Goal: Navigation & Orientation: Find specific page/section

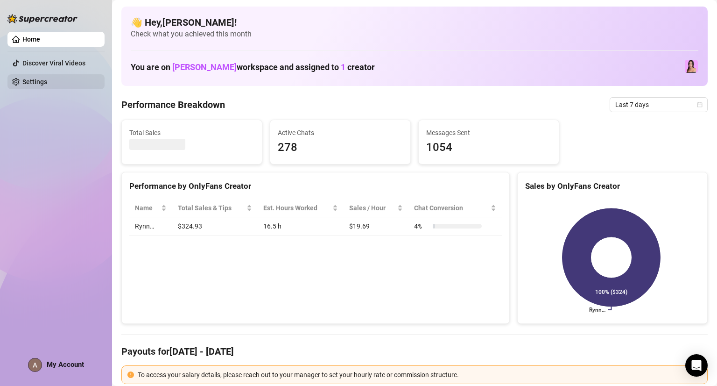
click at [38, 78] on link "Settings" at bounding box center [34, 81] width 25 height 7
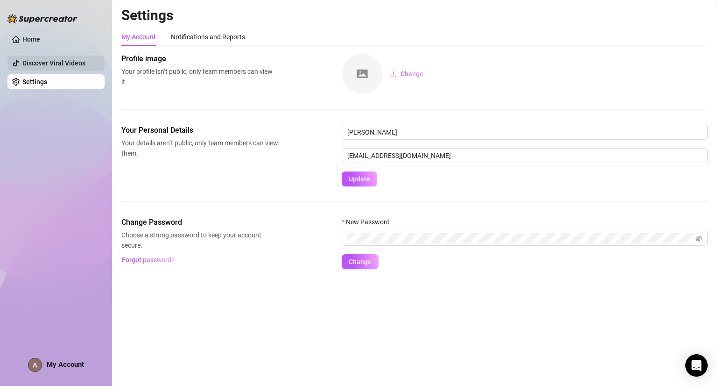
click at [49, 59] on link "Discover Viral Videos" at bounding box center [53, 62] width 63 height 7
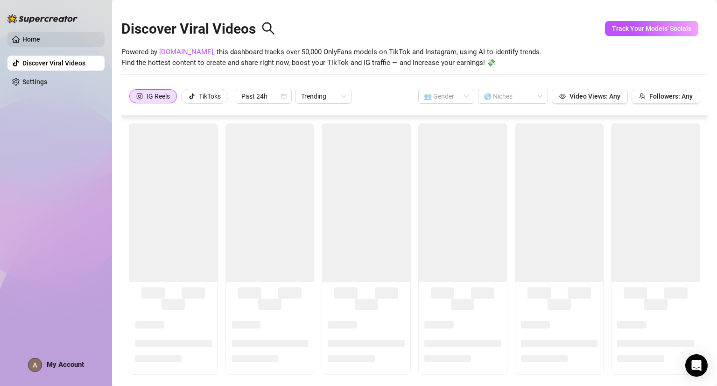
click at [36, 37] on link "Home" at bounding box center [31, 38] width 18 height 7
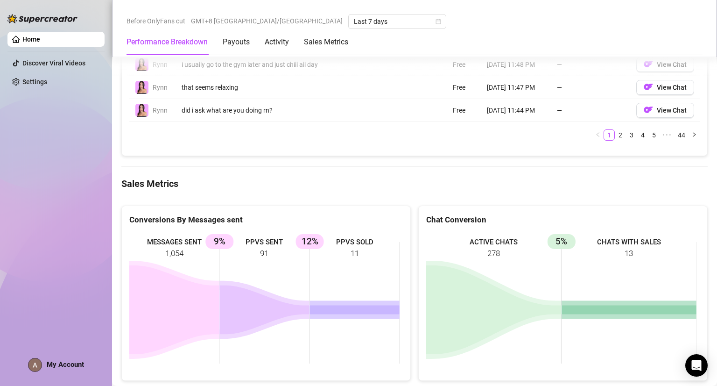
scroll to position [1217, 0]
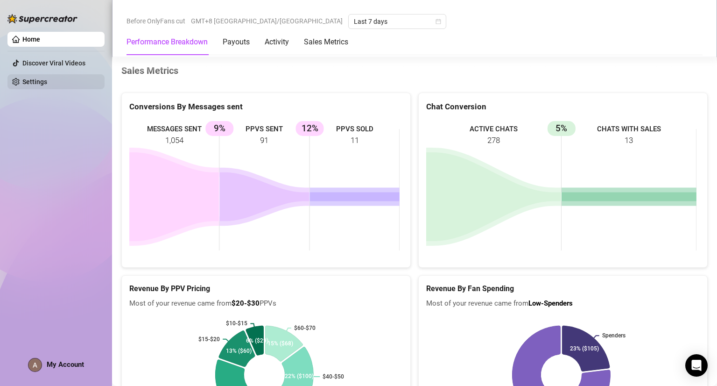
click at [23, 78] on link "Settings" at bounding box center [34, 81] width 25 height 7
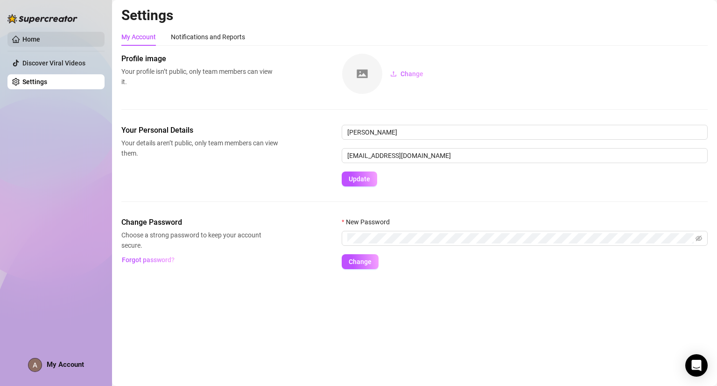
click at [37, 40] on link "Home" at bounding box center [31, 38] width 18 height 7
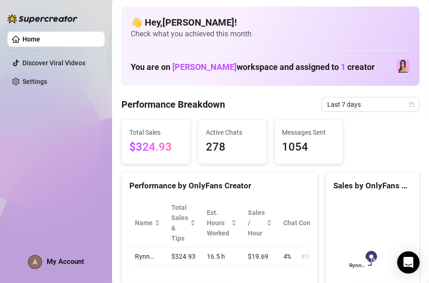
click at [314, 26] on h4 "👋 Hey, [PERSON_NAME] !" at bounding box center [271, 22] width 280 height 13
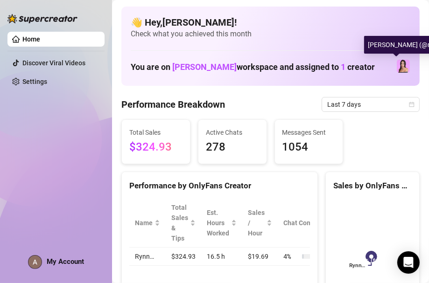
click at [397, 68] on img at bounding box center [403, 66] width 13 height 13
click at [394, 44] on div "[PERSON_NAME] (@rynrynrynn)" at bounding box center [414, 45] width 101 height 18
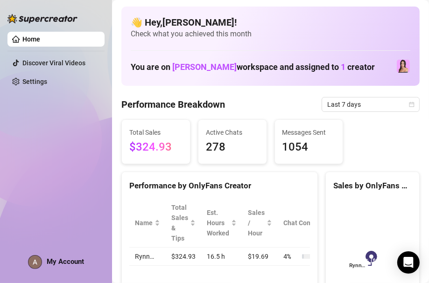
click at [36, 71] on ul "Home Discover Viral Videos Settings" at bounding box center [55, 60] width 97 height 65
click at [41, 79] on link "Settings" at bounding box center [34, 81] width 25 height 7
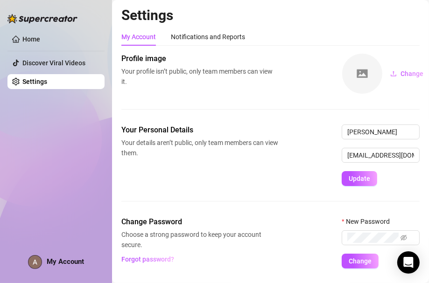
click at [274, 112] on div "Profile image Your profile isn’t public, only team members can view it. Change" at bounding box center [270, 88] width 298 height 71
click at [302, 67] on div "Profile image Your profile isn’t public, only team members can view it. Change" at bounding box center [270, 73] width 298 height 41
click at [300, 40] on div "My Account Notifications and Reports" at bounding box center [270, 37] width 298 height 18
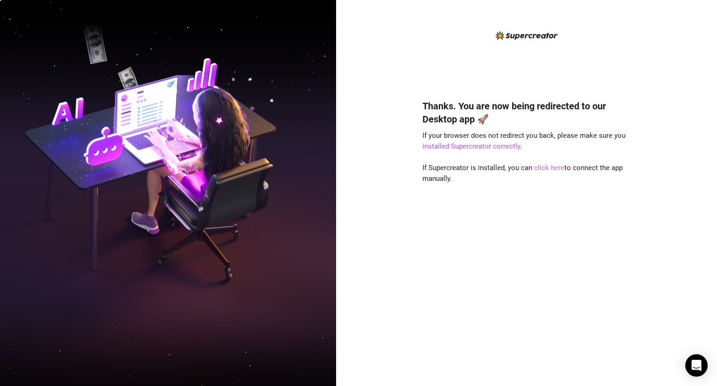
click at [550, 168] on link "click here" at bounding box center [549, 167] width 30 height 8
click at [409, 83] on div "Thanks. You are now being redirected to our Desktop app 🚀 If your browser does …" at bounding box center [526, 193] width 381 height 386
click at [551, 166] on link "click here" at bounding box center [549, 167] width 30 height 8
click at [411, 83] on div "Thanks. You are now being redirected to our Desktop app 🚀 If your browser does …" at bounding box center [526, 193] width 381 height 386
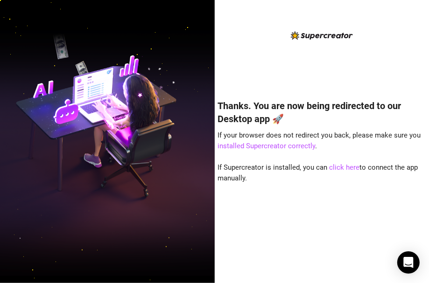
click at [314, 73] on div "Thanks. You are now being redirected to our Desktop app 🚀 If your browser does …" at bounding box center [321, 149] width 208 height 238
click at [337, 167] on link "click here" at bounding box center [344, 167] width 30 height 8
click at [336, 167] on link "click here" at bounding box center [344, 167] width 30 height 8
click at [260, 79] on div "Thanks. You are now being redirected to our Desktop app 🚀 If your browser does …" at bounding box center [321, 149] width 208 height 238
click at [310, 161] on div "Thanks. You are now being redirected to our Desktop app 🚀 If your browser does …" at bounding box center [321, 178] width 208 height 182
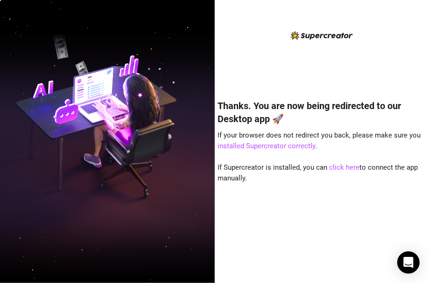
click at [323, 59] on div "Thanks. You are now being redirected to our Desktop app 🚀 If your browser does …" at bounding box center [321, 149] width 208 height 238
click at [299, 70] on div "Thanks. You are now being redirected to our Desktop app 🚀 If your browser does …" at bounding box center [321, 149] width 208 height 238
